Goal: Task Accomplishment & Management: Manage account settings

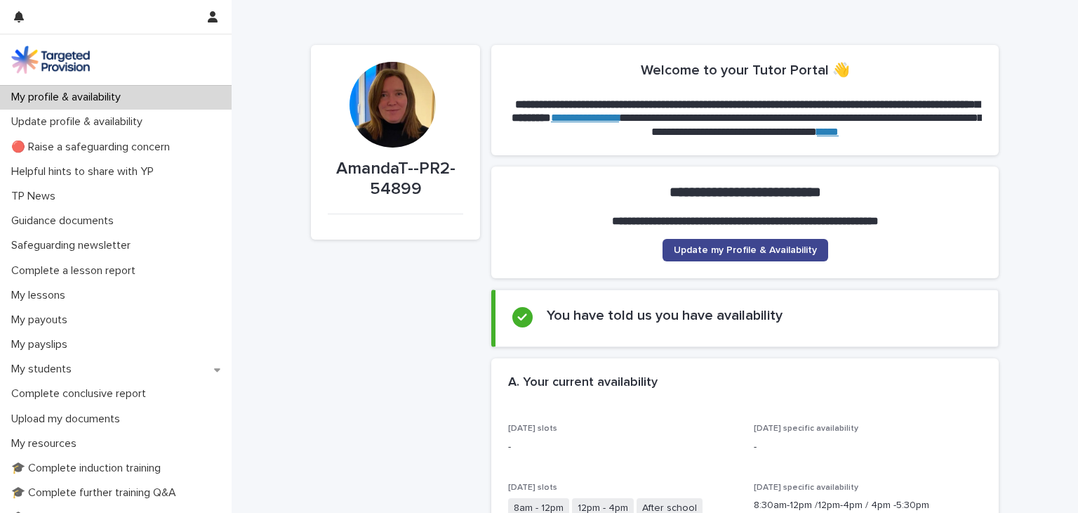
click at [767, 255] on link "Update my Profile & Availability" at bounding box center [746, 250] width 166 height 22
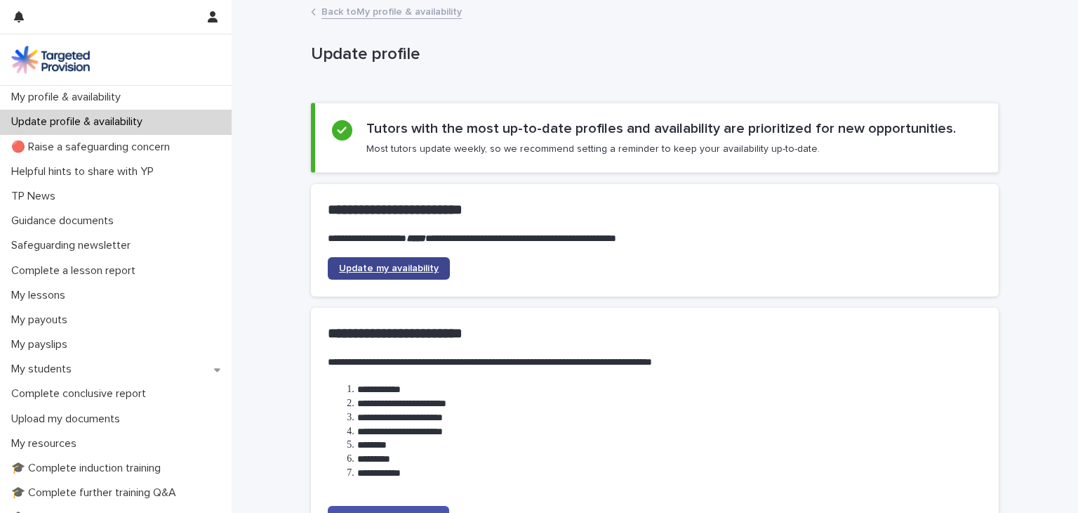
click at [375, 263] on span "Update my availability" at bounding box center [389, 268] width 100 height 10
click at [367, 8] on link "Back to My profile & availability" at bounding box center [392, 11] width 140 height 16
